Goal: Communication & Community: Share content

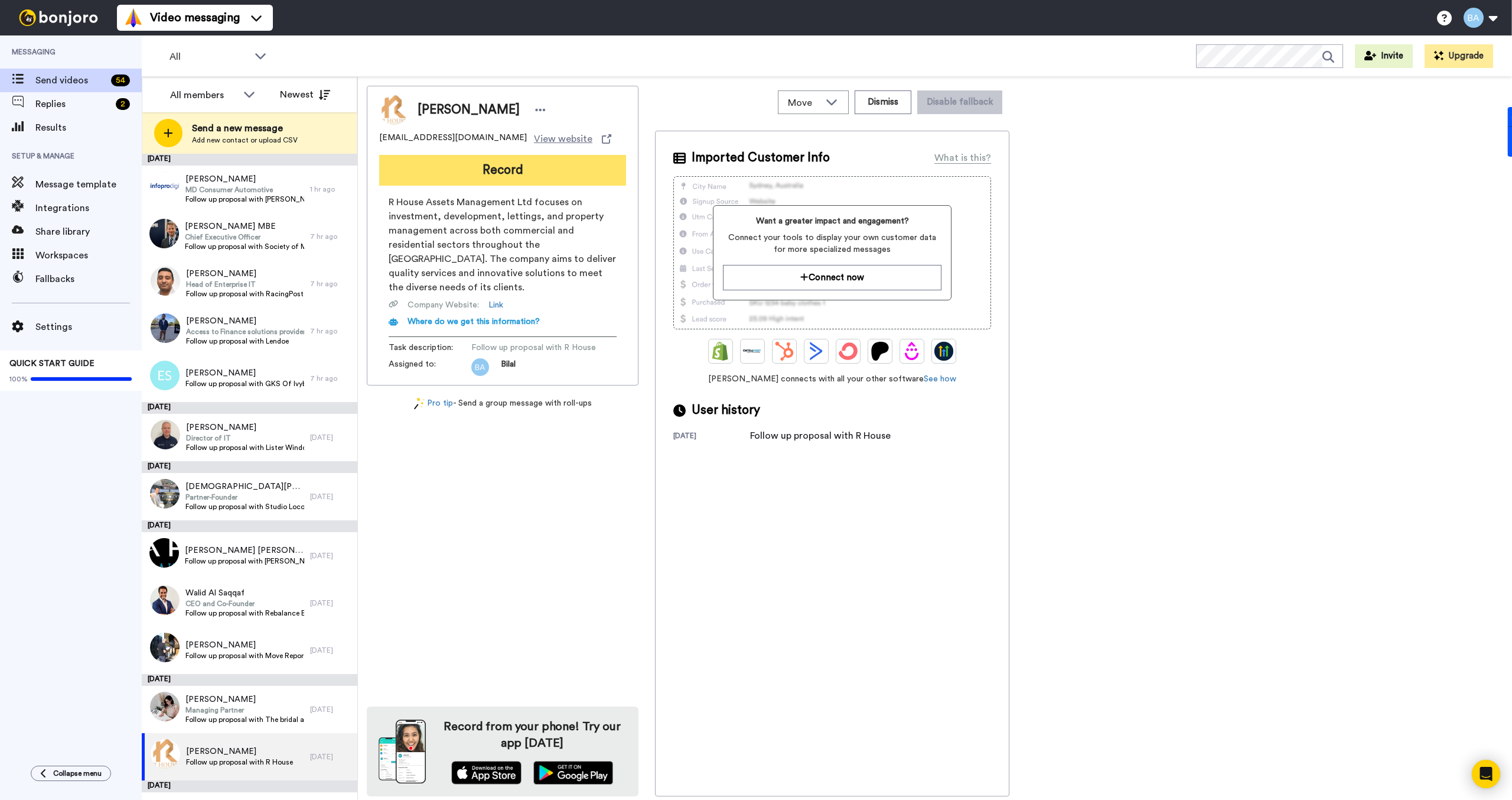
click at [485, 167] on button "Record" at bounding box center [502, 170] width 247 height 31
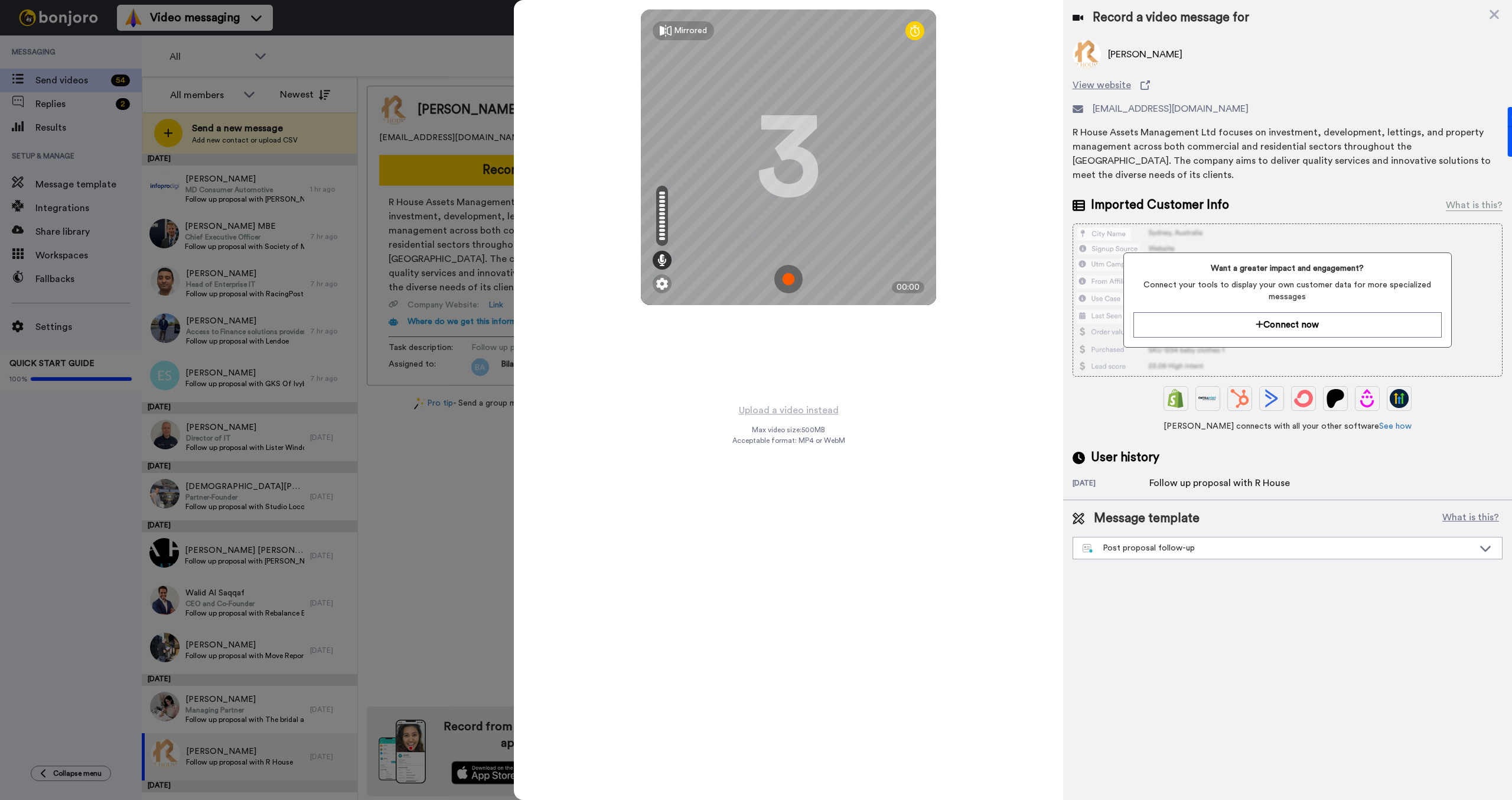
click at [783, 277] on img at bounding box center [788, 279] width 28 height 28
click at [793, 276] on img at bounding box center [788, 279] width 28 height 28
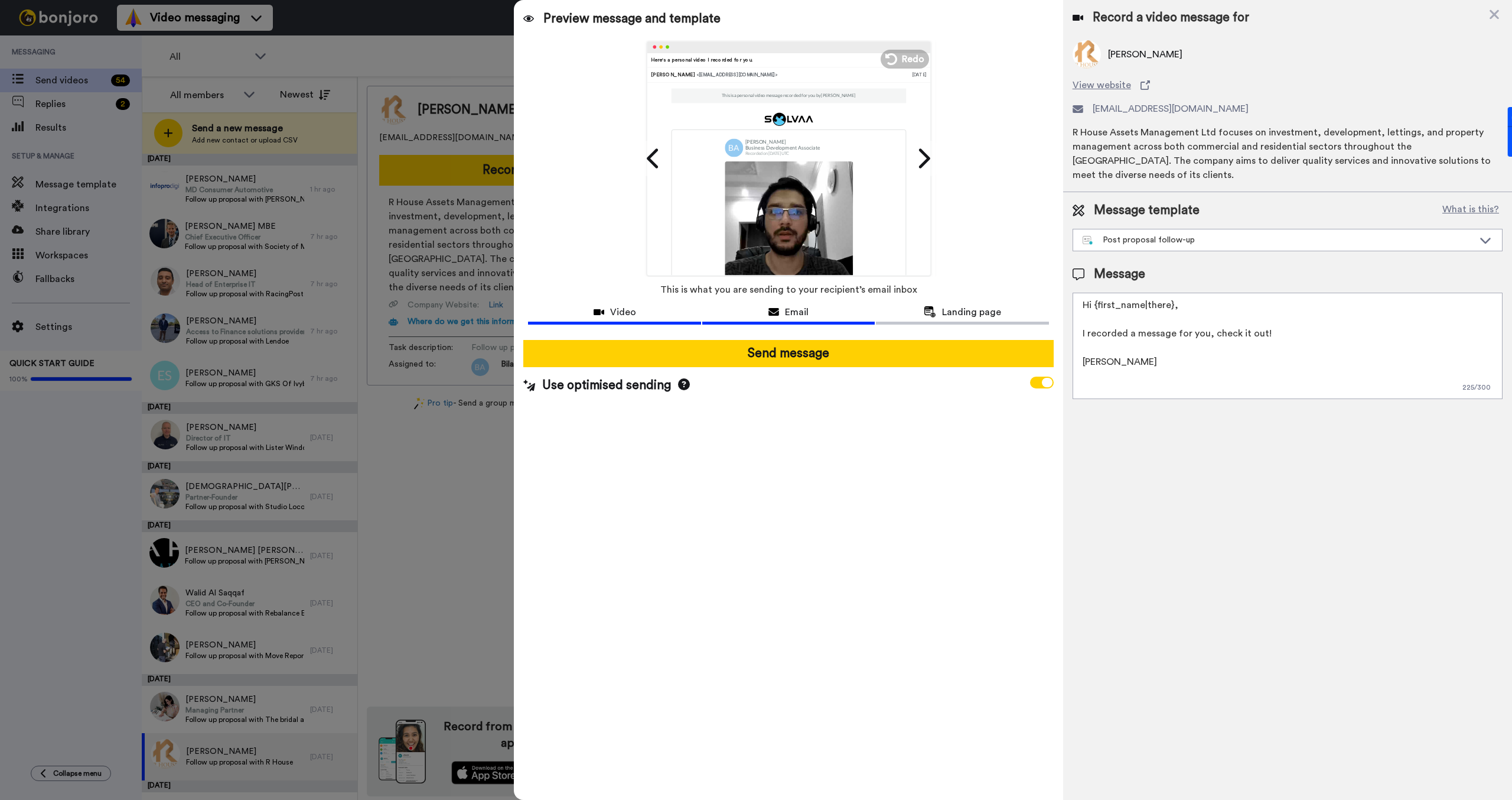
click at [609, 311] on div "Video" at bounding box center [615, 312] width 173 height 14
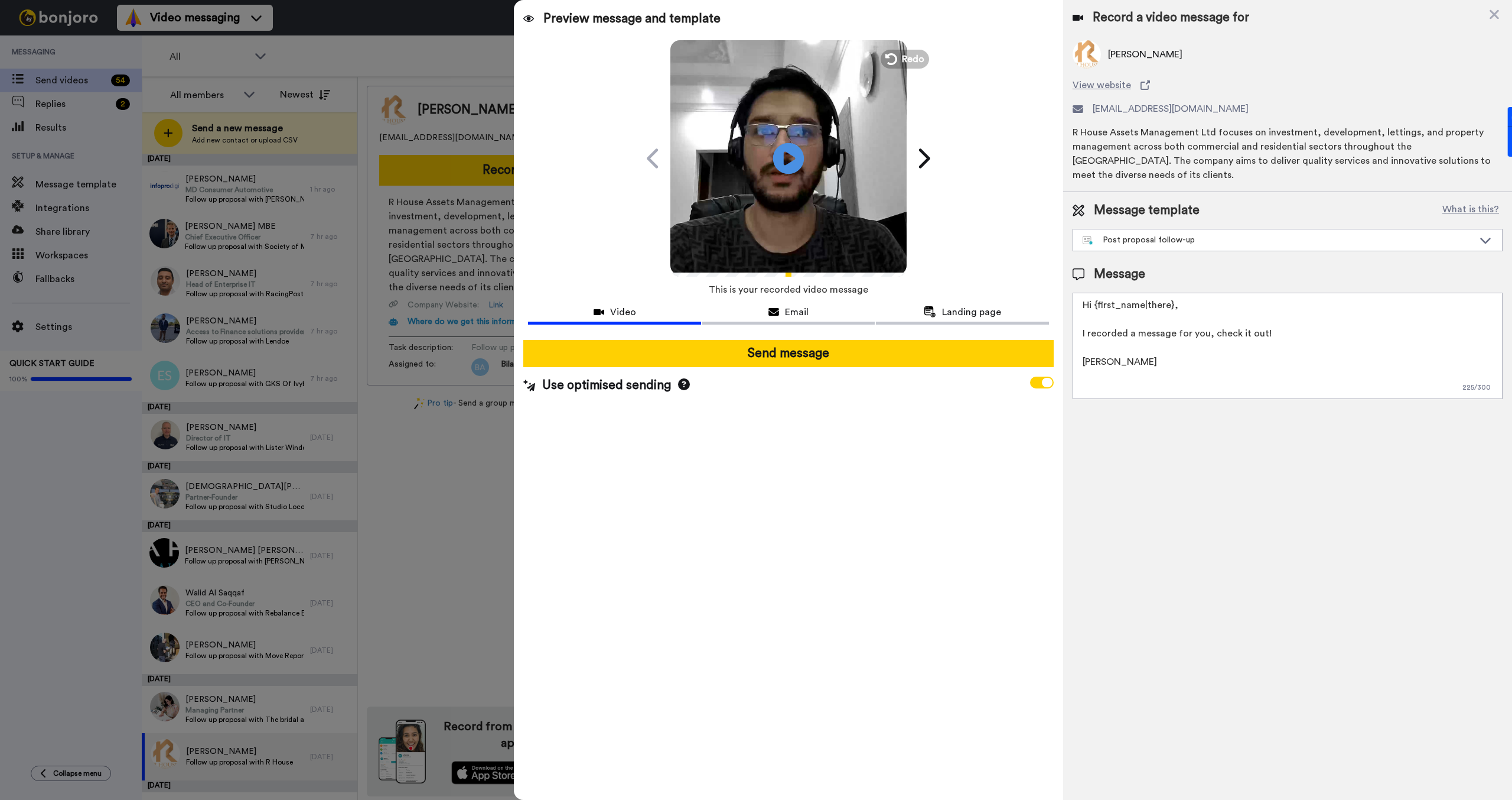
click at [791, 157] on icon "Play/Pause" at bounding box center [789, 158] width 32 height 56
click at [767, 157] on video at bounding box center [788, 157] width 236 height 236
click at [913, 59] on span "Redo" at bounding box center [914, 58] width 25 height 15
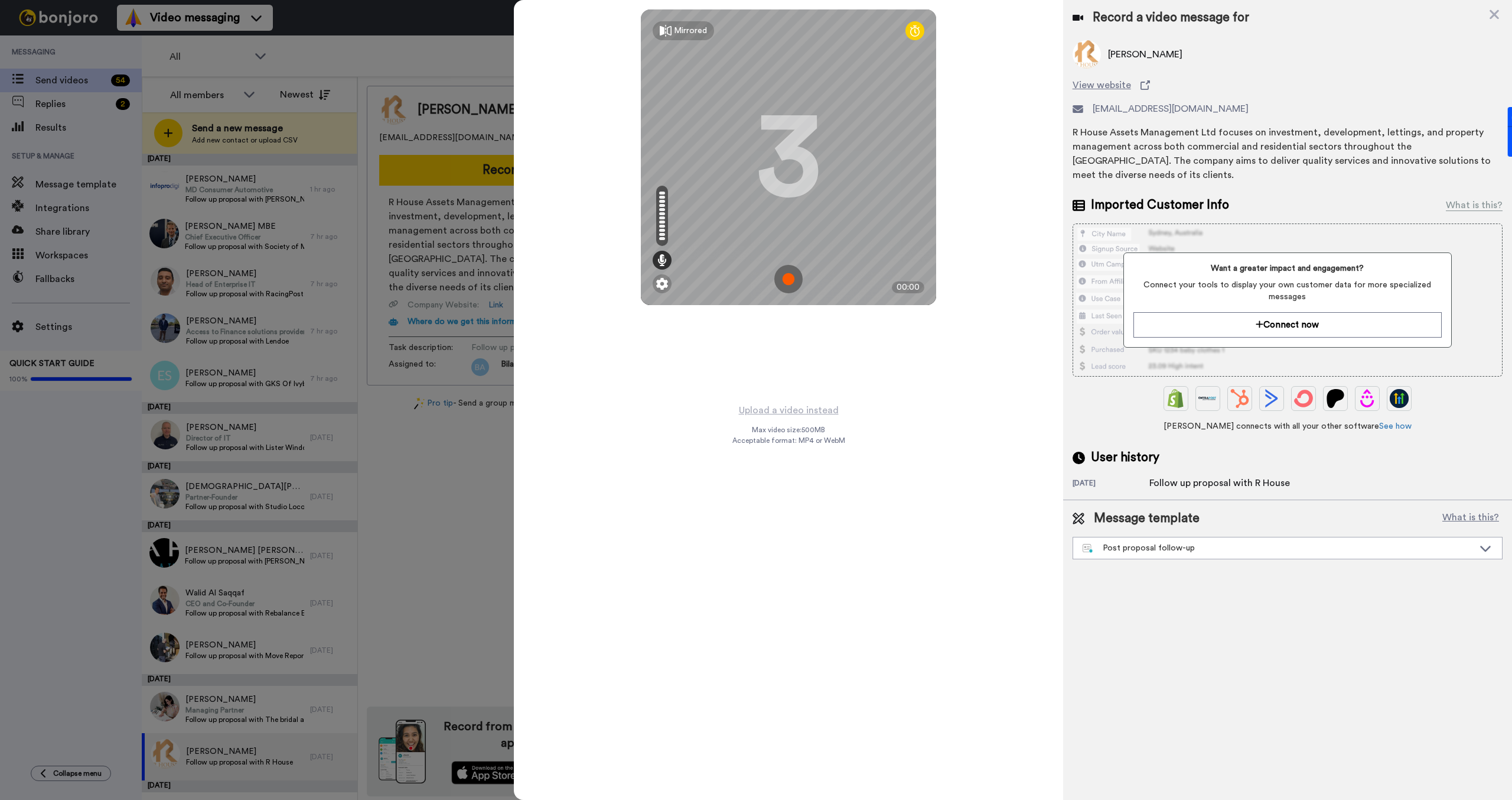
click at [785, 283] on img at bounding box center [788, 279] width 28 height 28
click at [786, 280] on img at bounding box center [788, 279] width 28 height 28
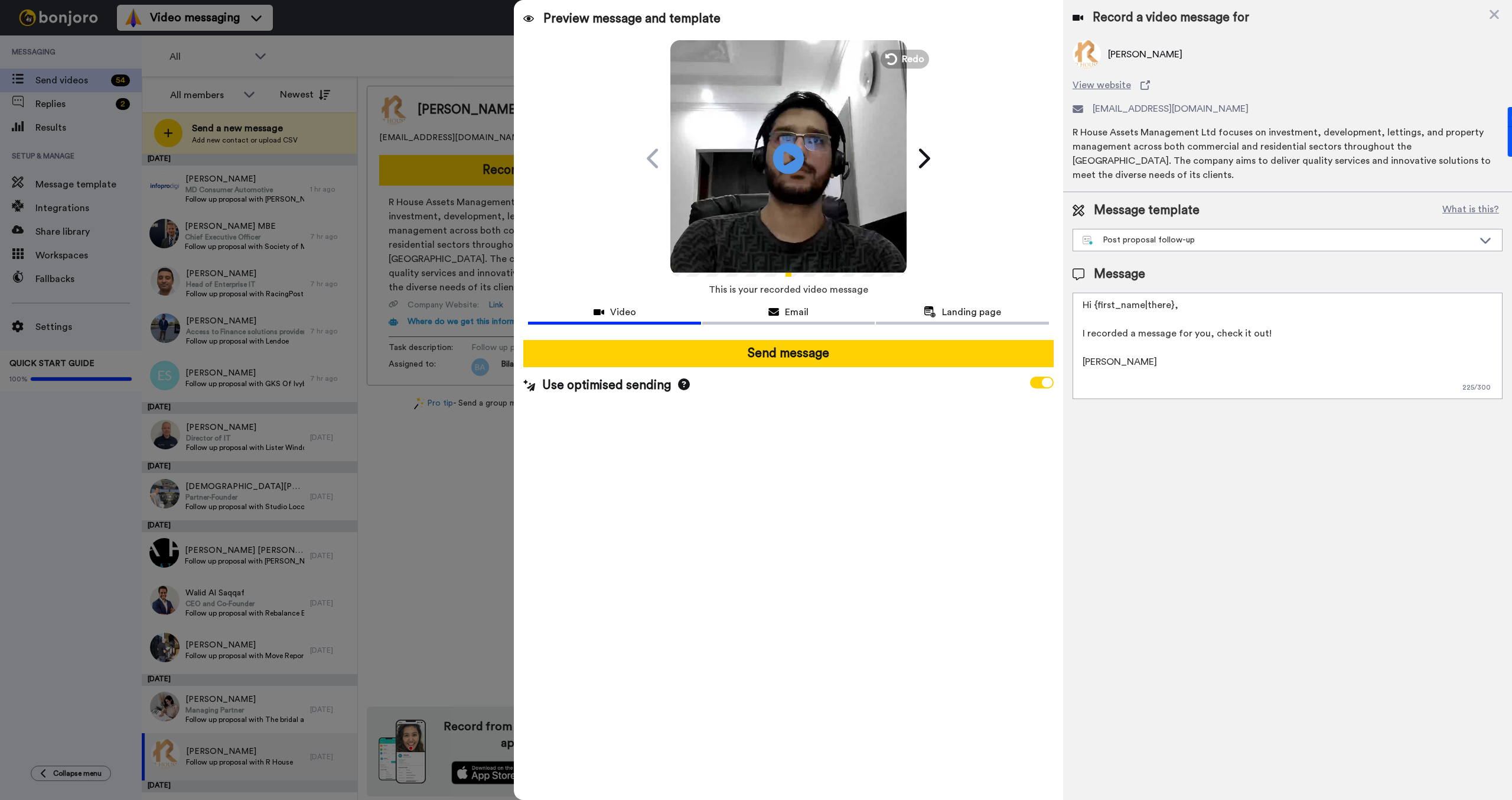
click at [788, 163] on icon "Play/Pause" at bounding box center [789, 158] width 32 height 56
click at [1174, 234] on div "Post proposal follow-up" at bounding box center [1278, 240] width 391 height 12
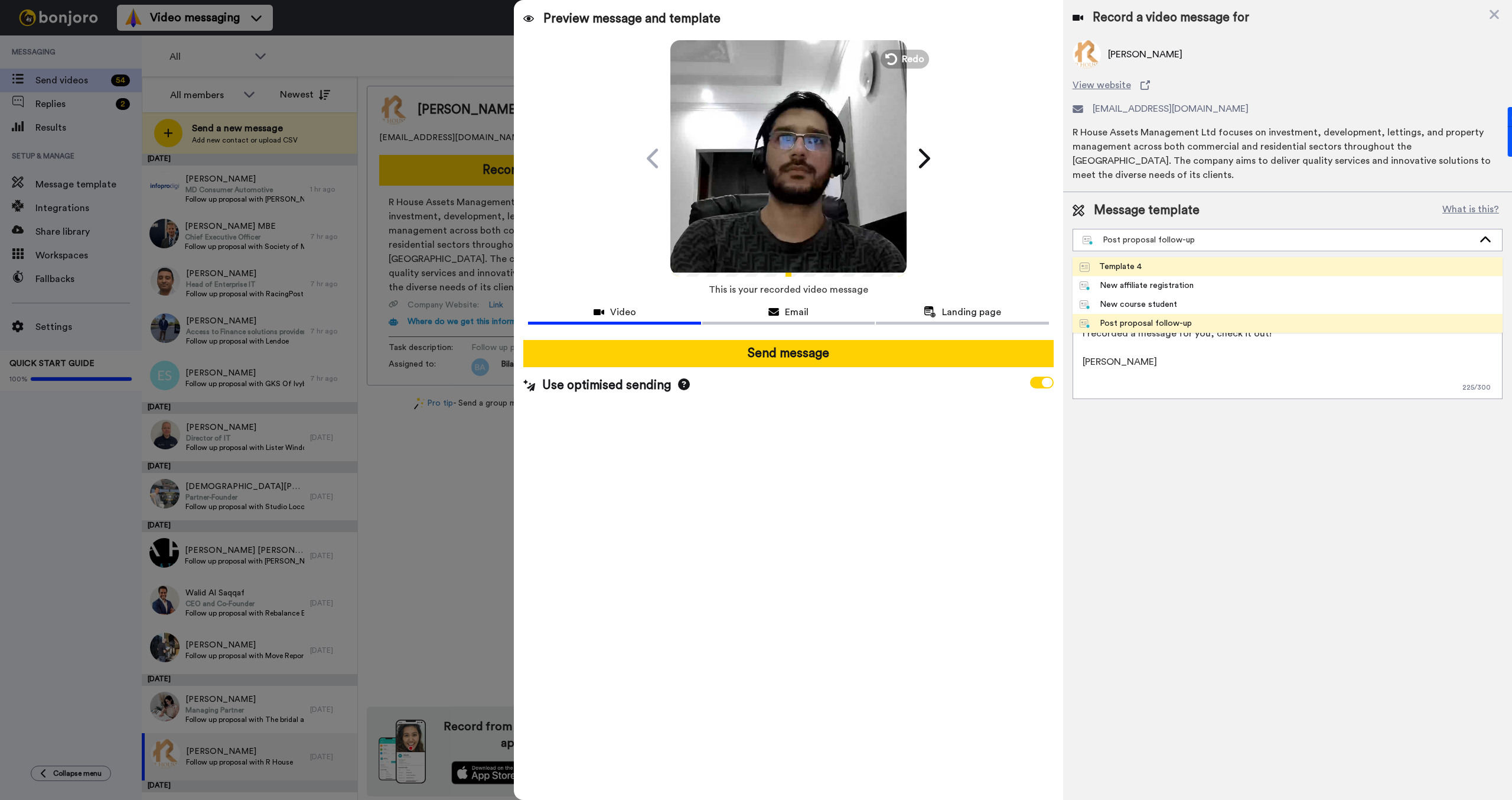
click at [1138, 261] on div "Template 4" at bounding box center [1111, 266] width 62 height 12
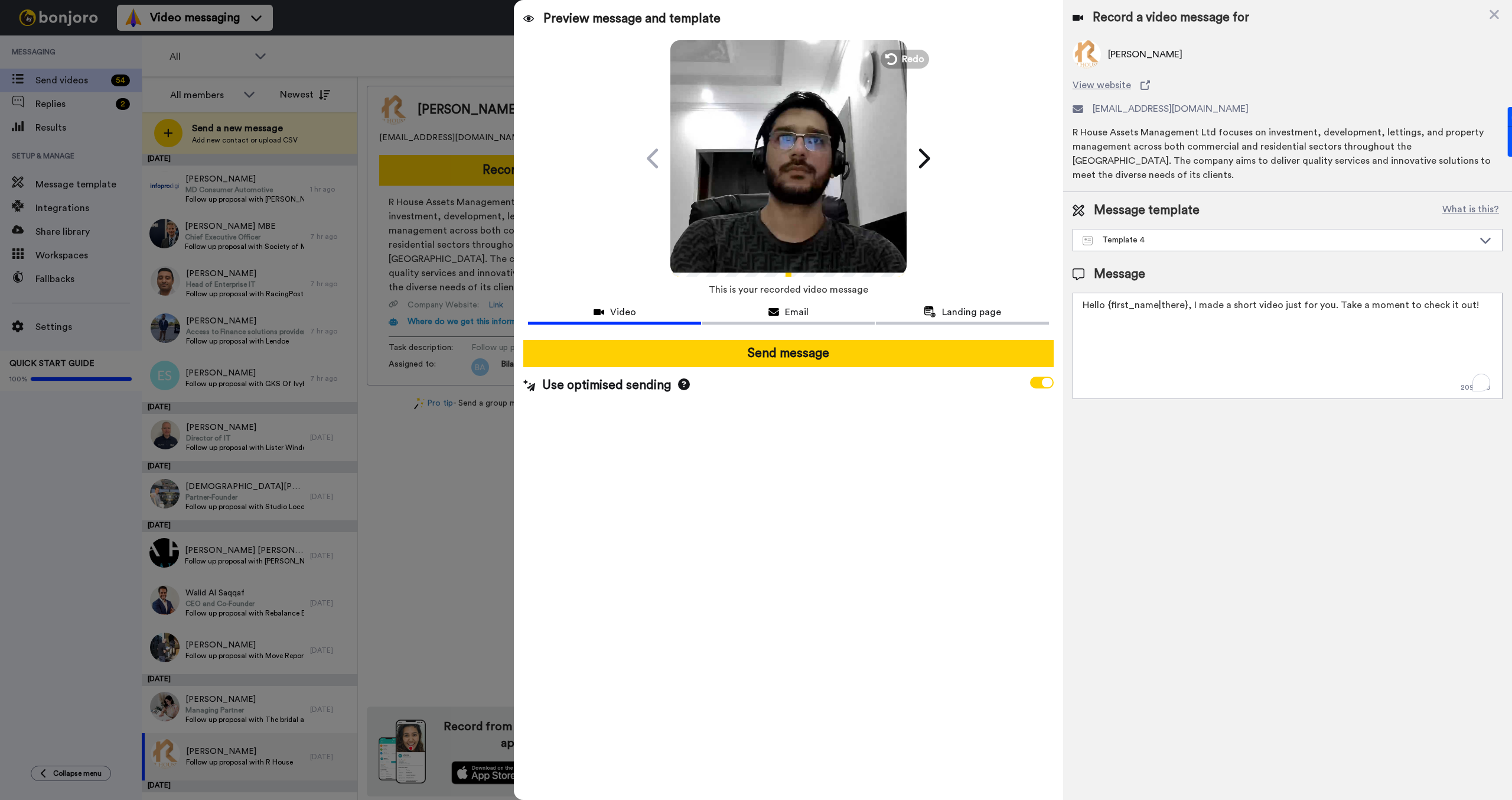
drag, startPoint x: 1177, startPoint y: 293, endPoint x: 1108, endPoint y: 297, distance: 69.1
click at [1108, 297] on textarea "Hello {first_name|there}, I made a short video just for you. Take a moment to c…" at bounding box center [1288, 345] width 430 height 106
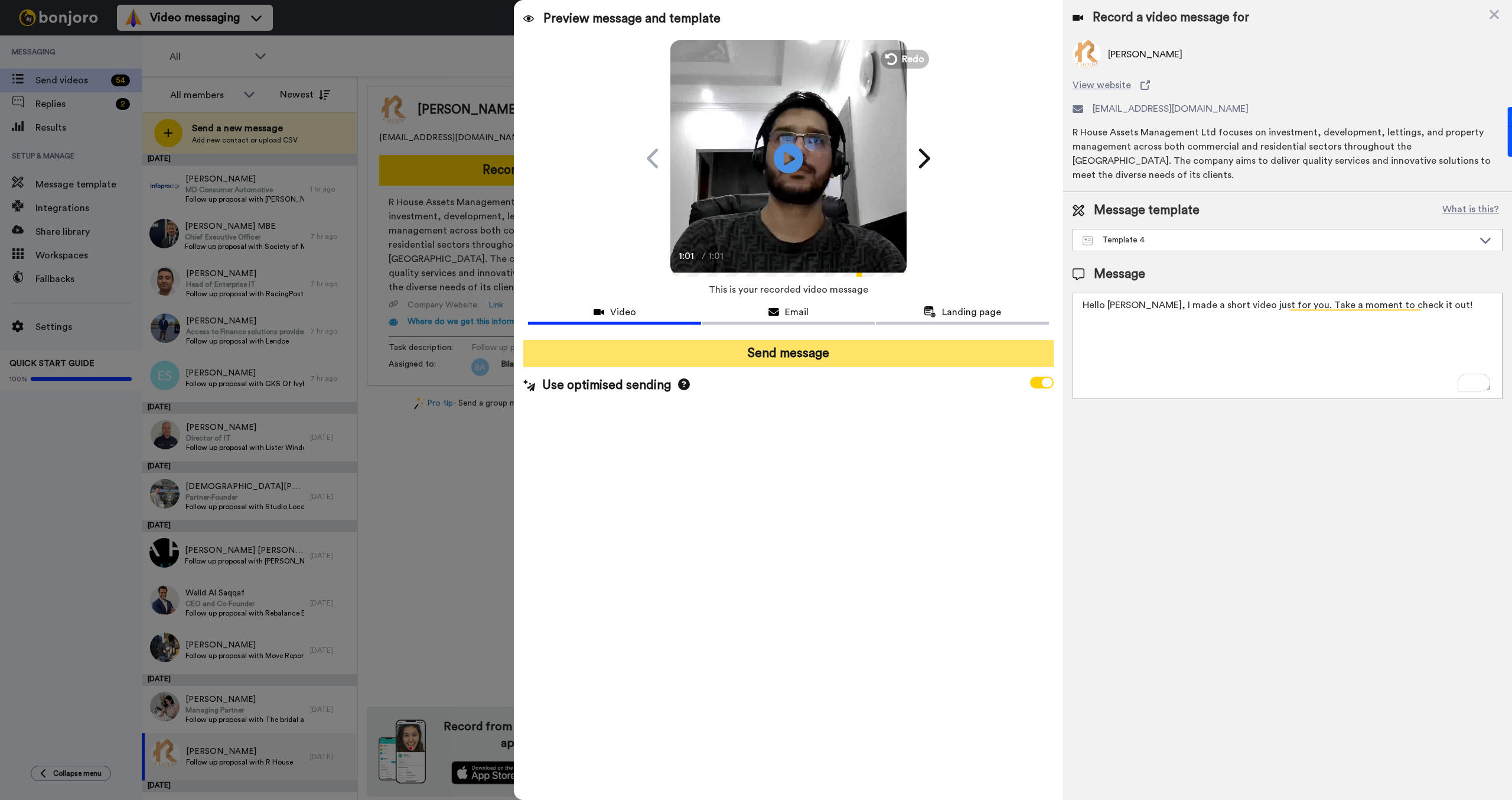
type textarea "Hello [PERSON_NAME], I made a short video just for you. Take a moment to check …"
click at [799, 354] on button "Send message" at bounding box center [788, 353] width 530 height 27
